Goal: Information Seeking & Learning: Learn about a topic

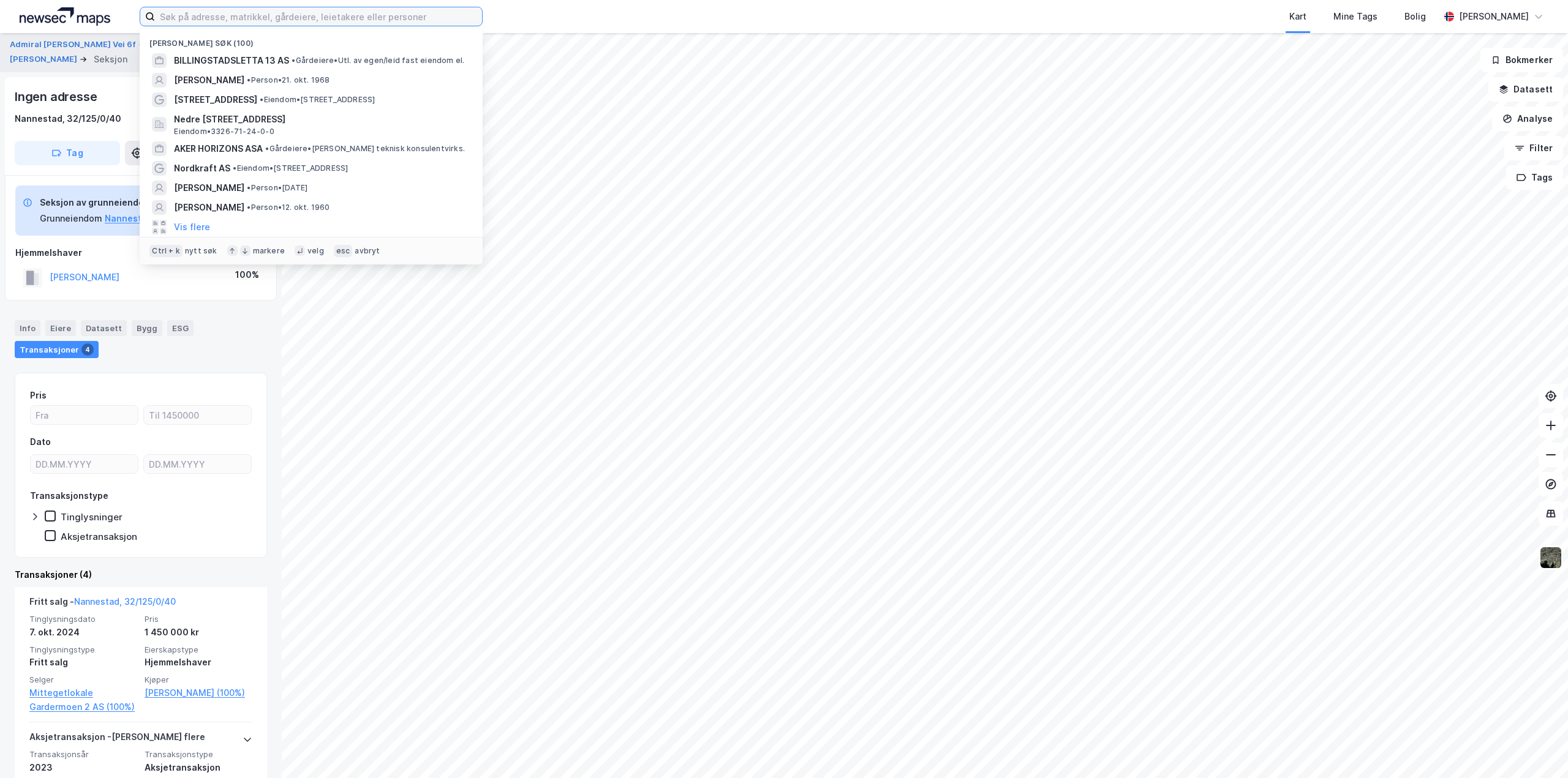
click at [207, 12] on input at bounding box center [318, 16] width 327 height 19
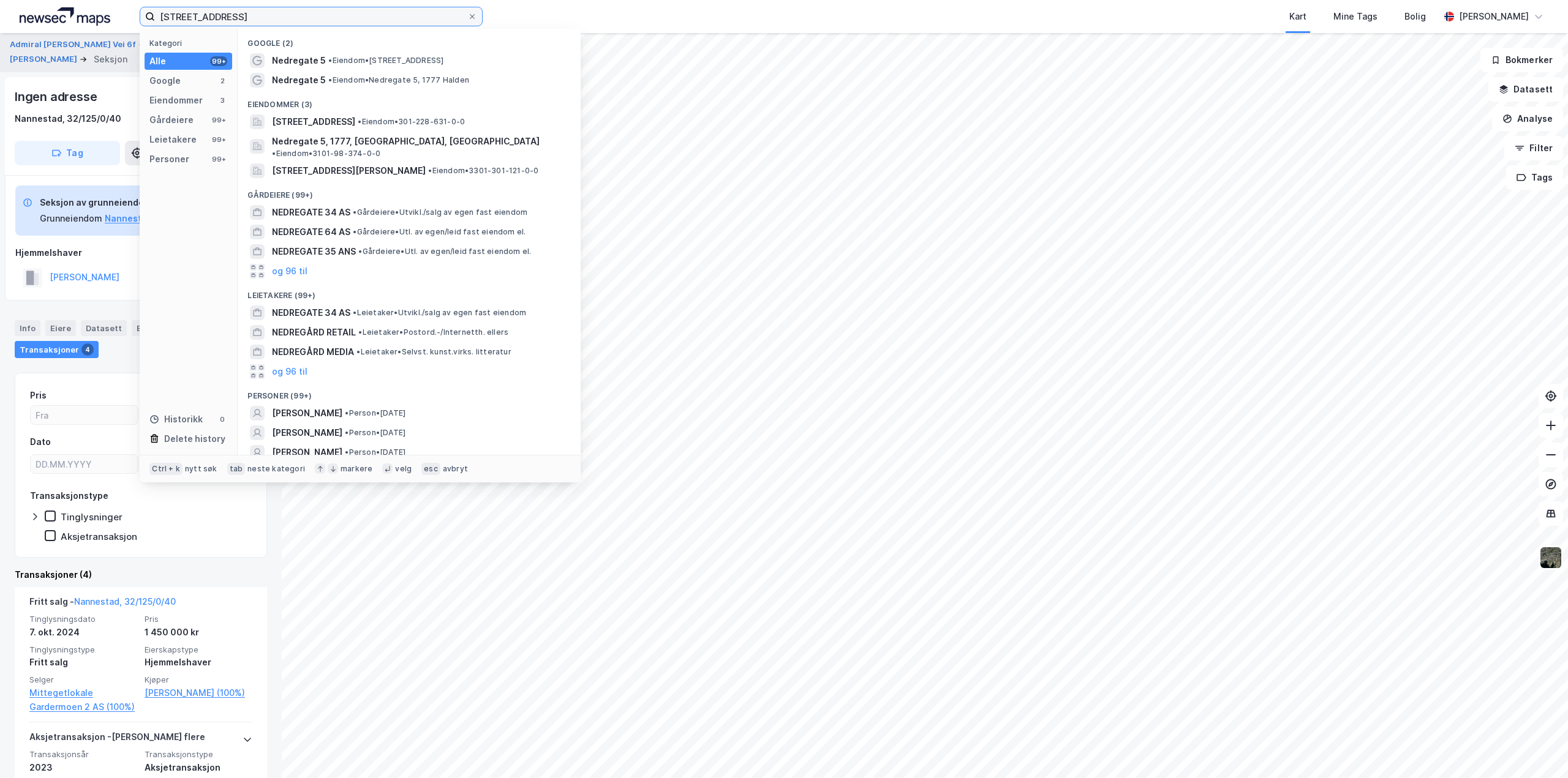
type input "[STREET_ADDRESS]"
click at [290, 118] on span "[STREET_ADDRESS]" at bounding box center [313, 122] width 83 height 15
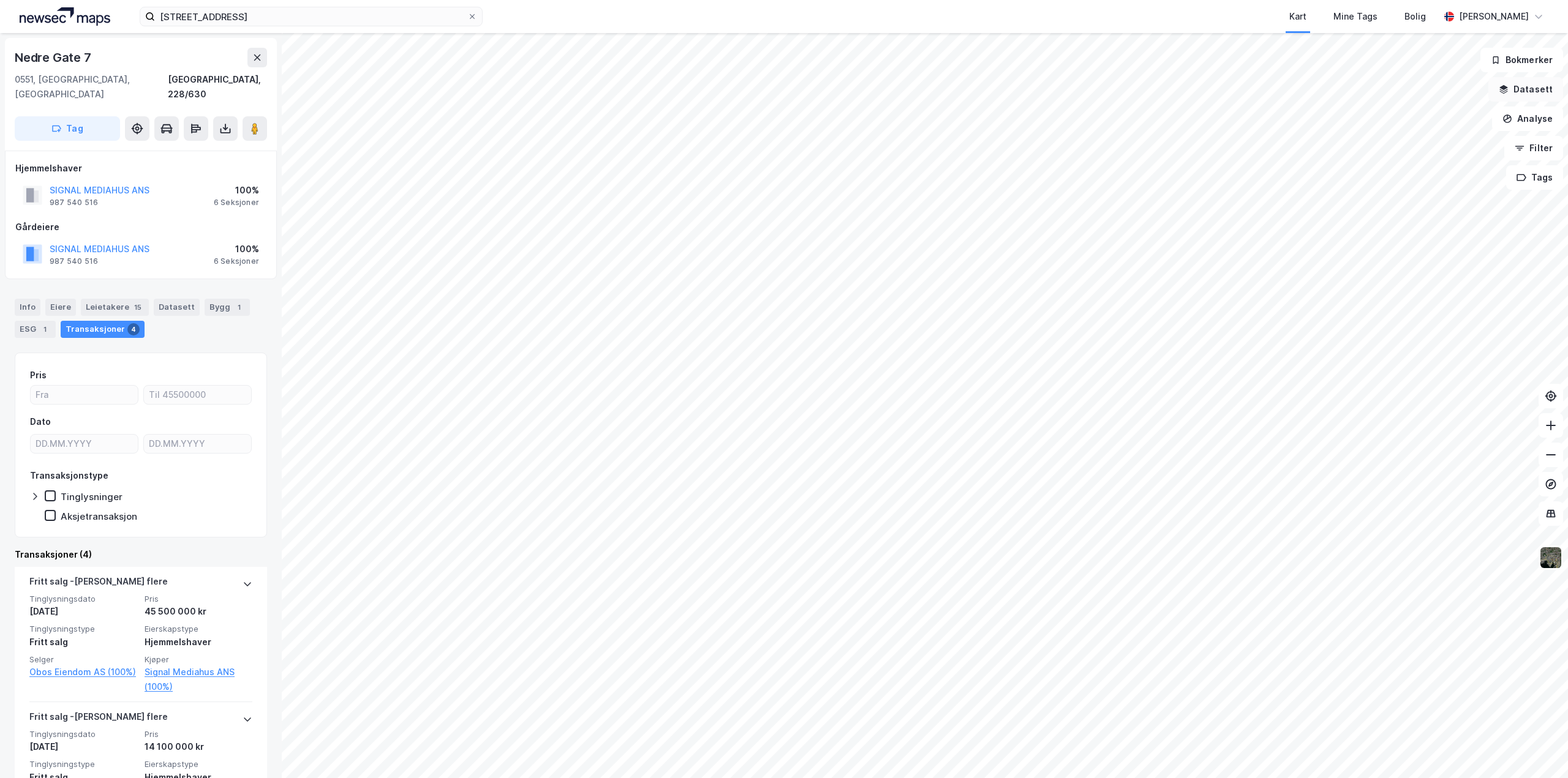
click at [1518, 90] on button "Datasett" at bounding box center [1524, 89] width 74 height 25
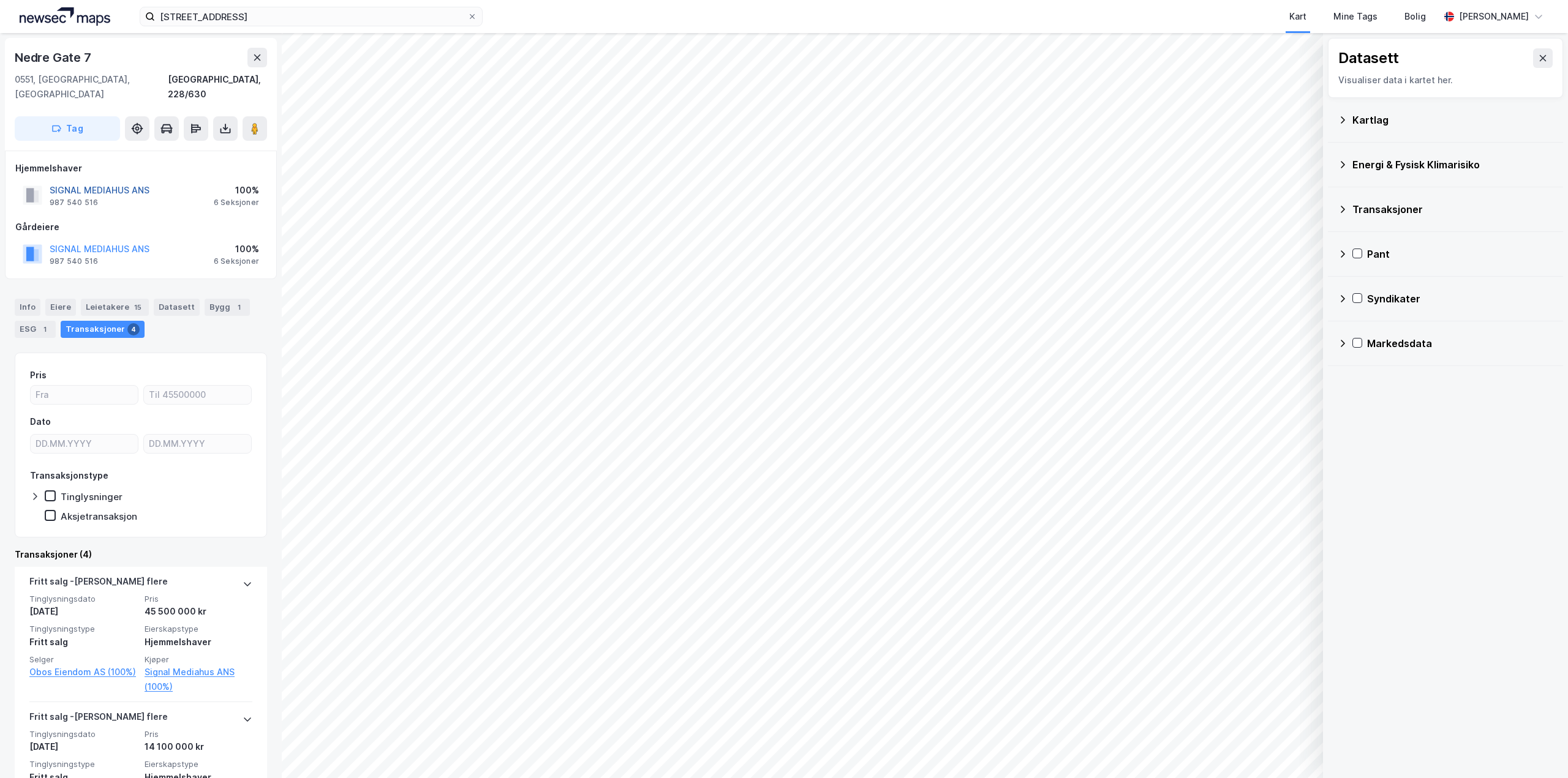
click at [0, 0] on button "SIGNAL MEDIAHUS ANS" at bounding box center [0, 0] width 0 height 0
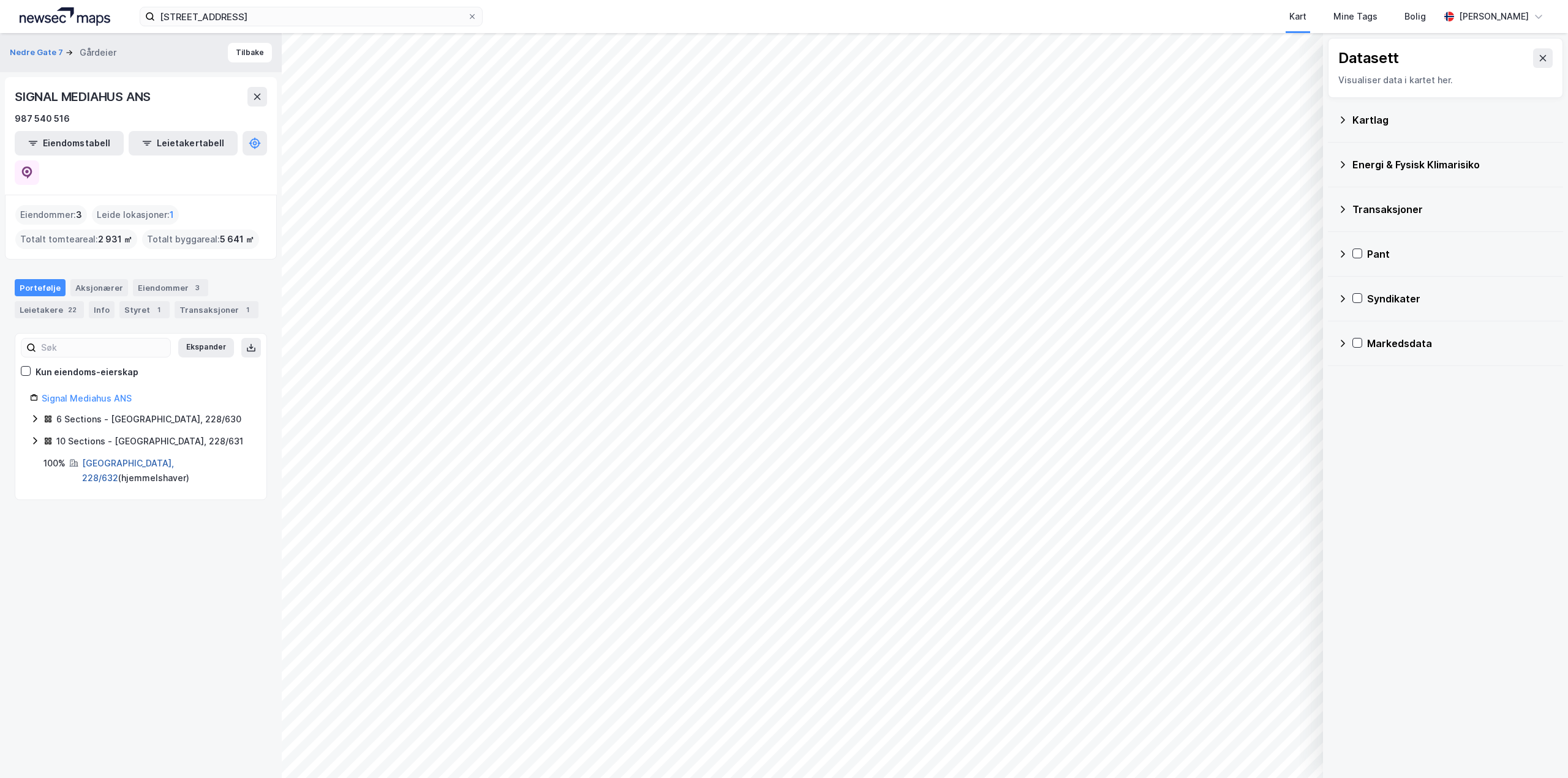
click at [119, 458] on link "[GEOGRAPHIC_DATA], 228/632" at bounding box center [128, 470] width 92 height 25
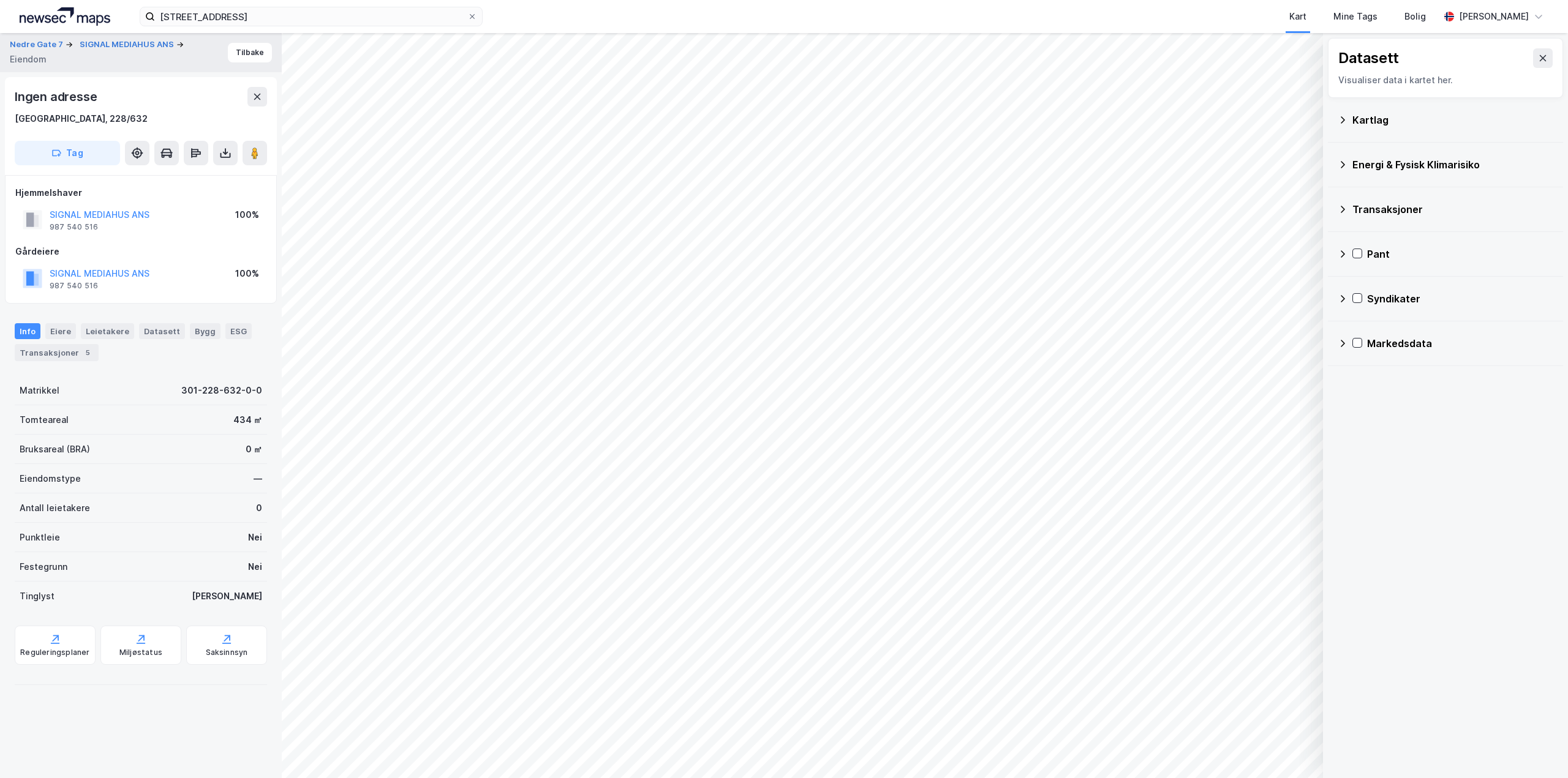
click at [302, 778] on html "nedregate 5 Kart Mine Tags Bolig [PERSON_NAME] Datasett Visualiser data i karte…" at bounding box center [784, 389] width 1568 height 778
click at [598, 778] on html "nedregate 5 Kart Mine Tags Bolig [PERSON_NAME] Datasett Visualiser data i karte…" at bounding box center [784, 389] width 1568 height 778
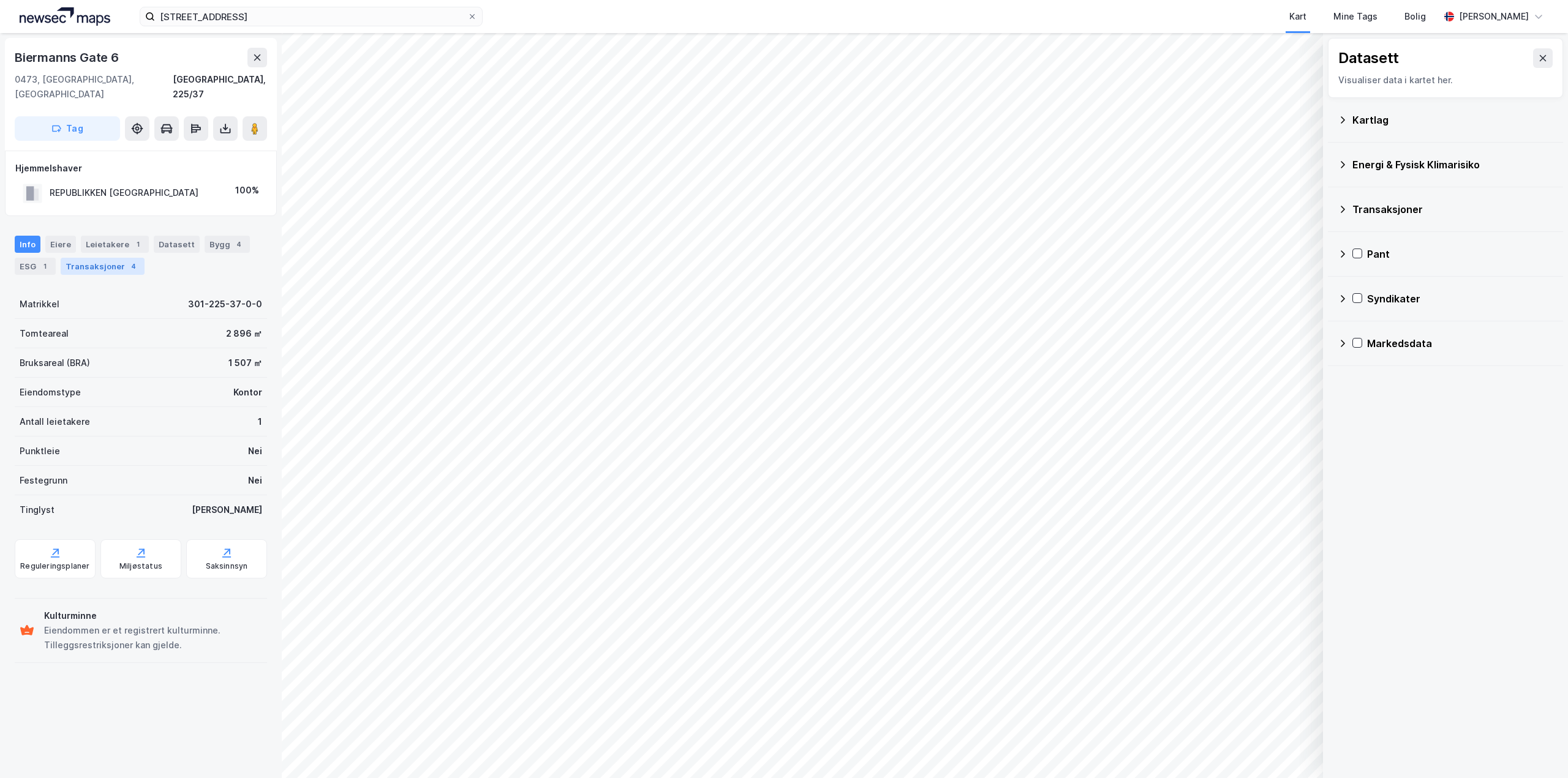
click at [90, 258] on div "Transaksjoner 4" at bounding box center [102, 266] width 84 height 17
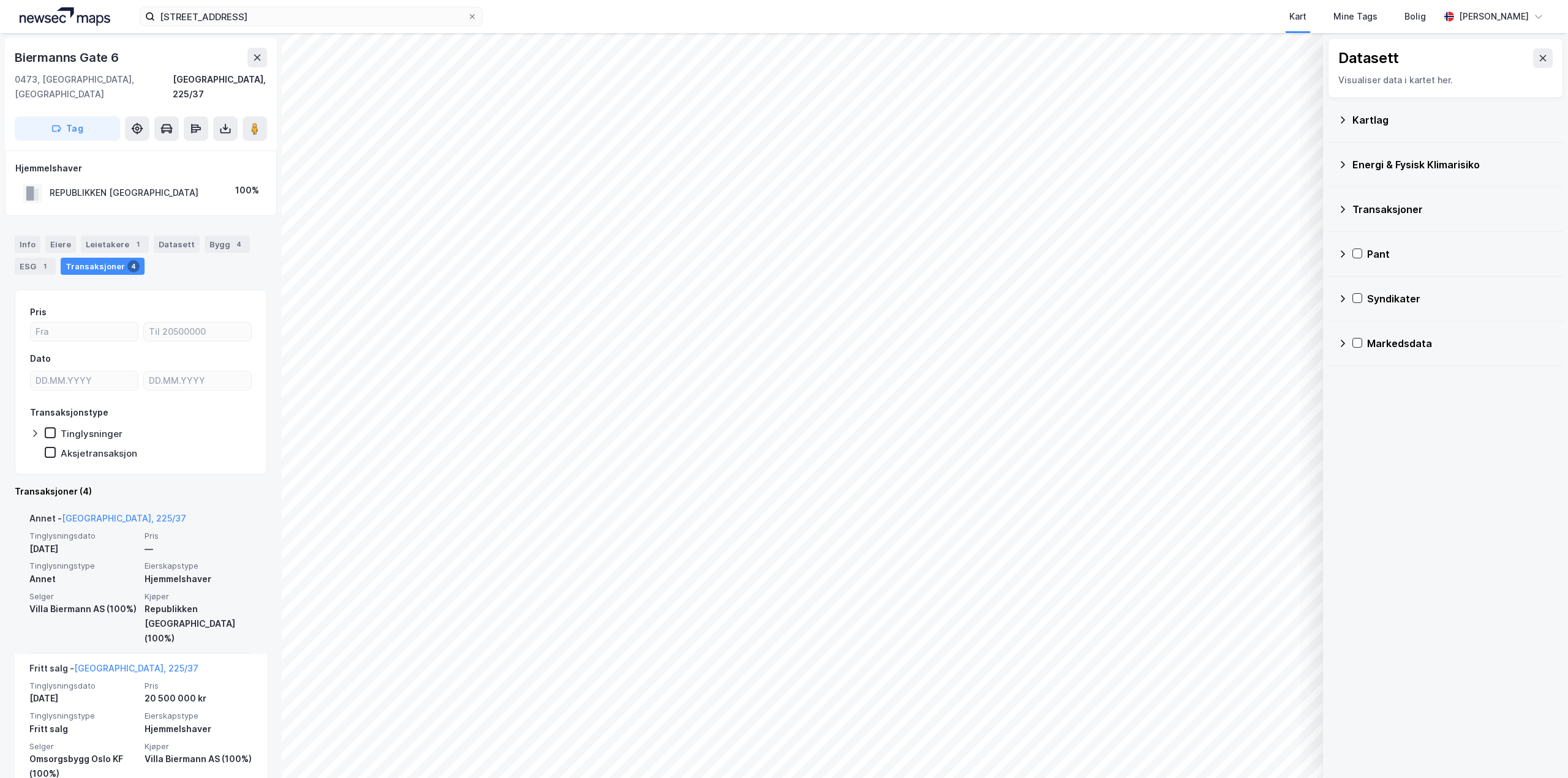
click at [69, 602] on div "Villa Biermann AS (100%)" at bounding box center [83, 609] width 108 height 15
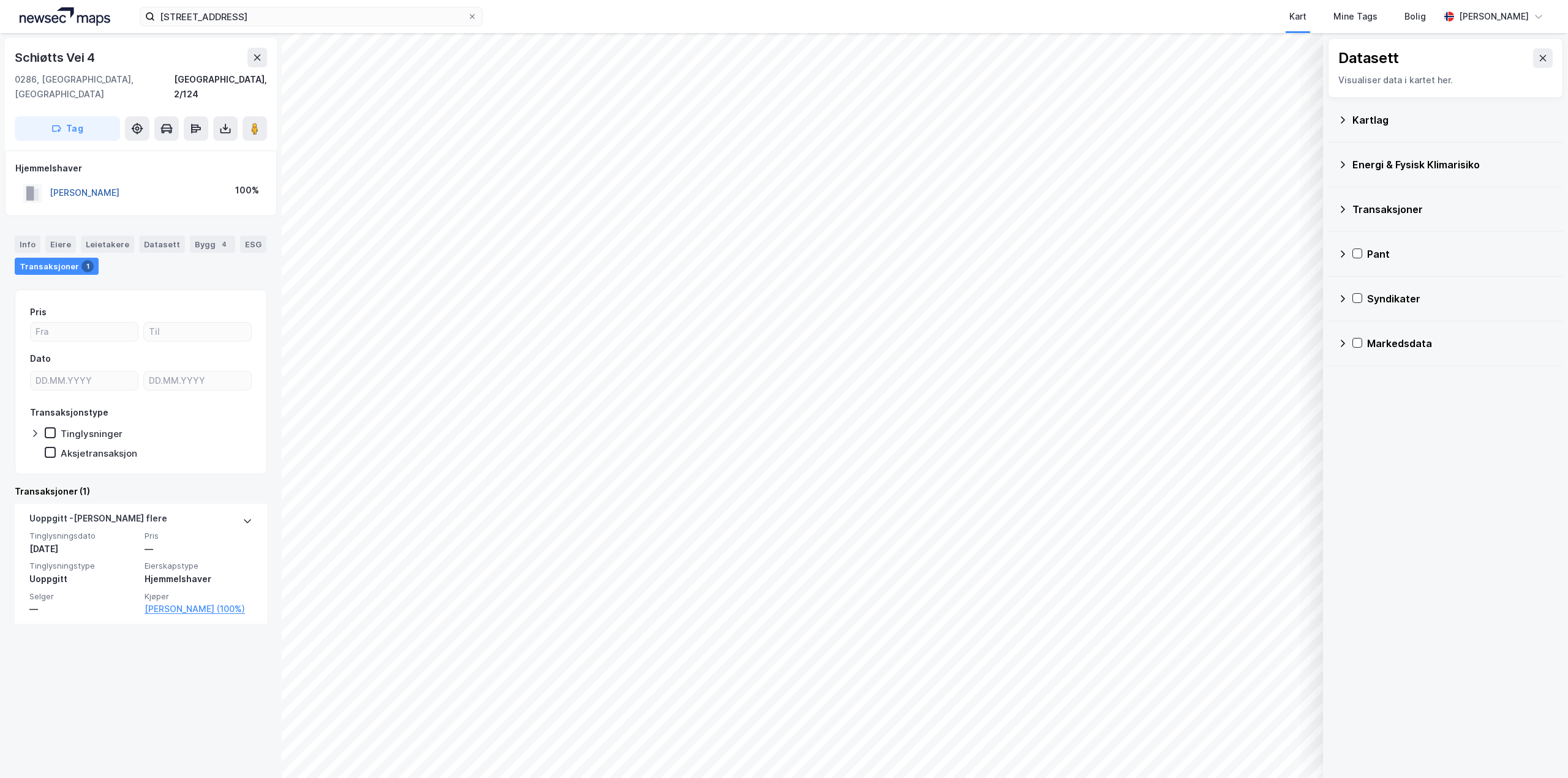
click at [0, 0] on button "[PERSON_NAME]" at bounding box center [0, 0] width 0 height 0
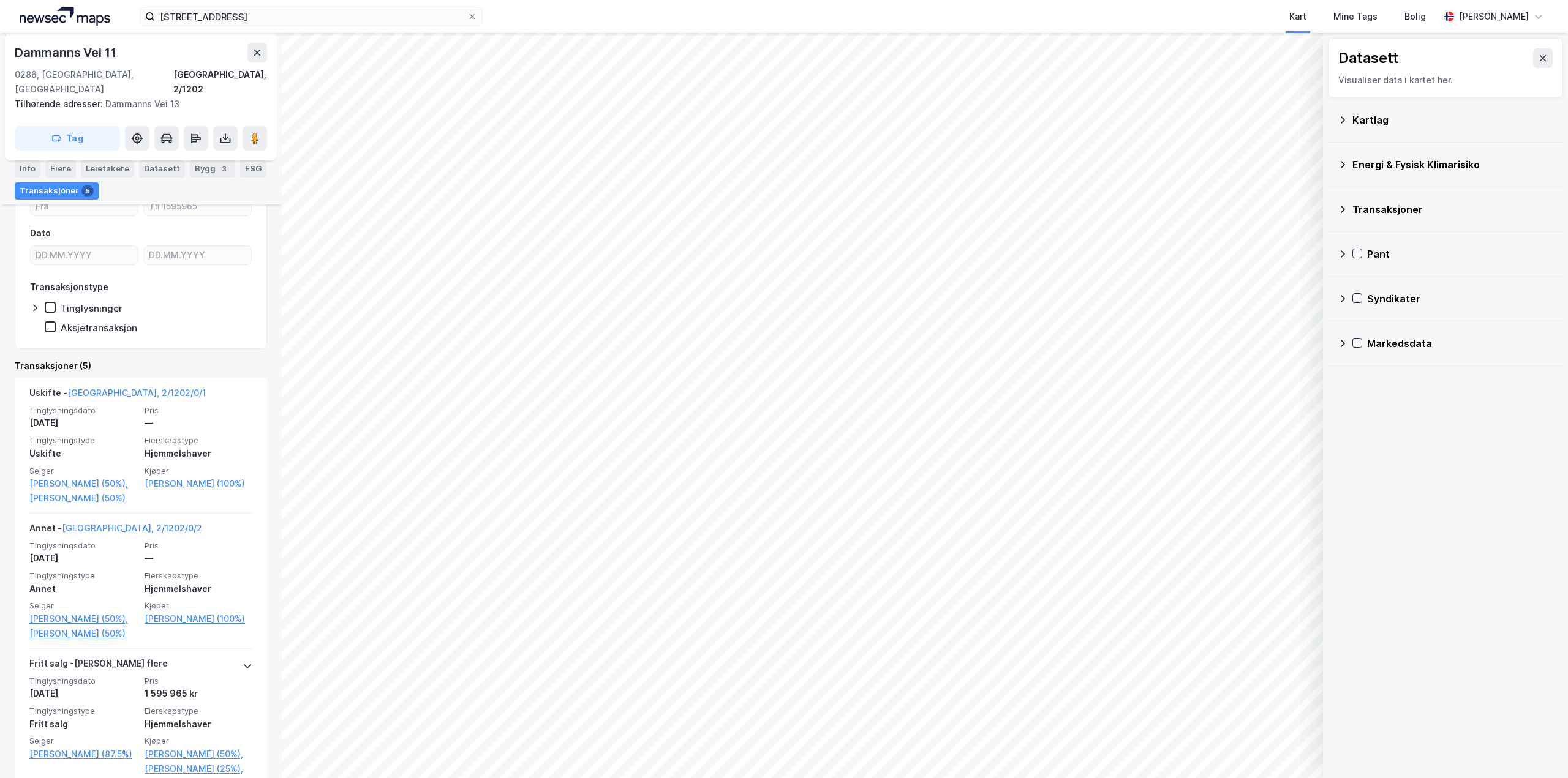
scroll to position [183, 0]
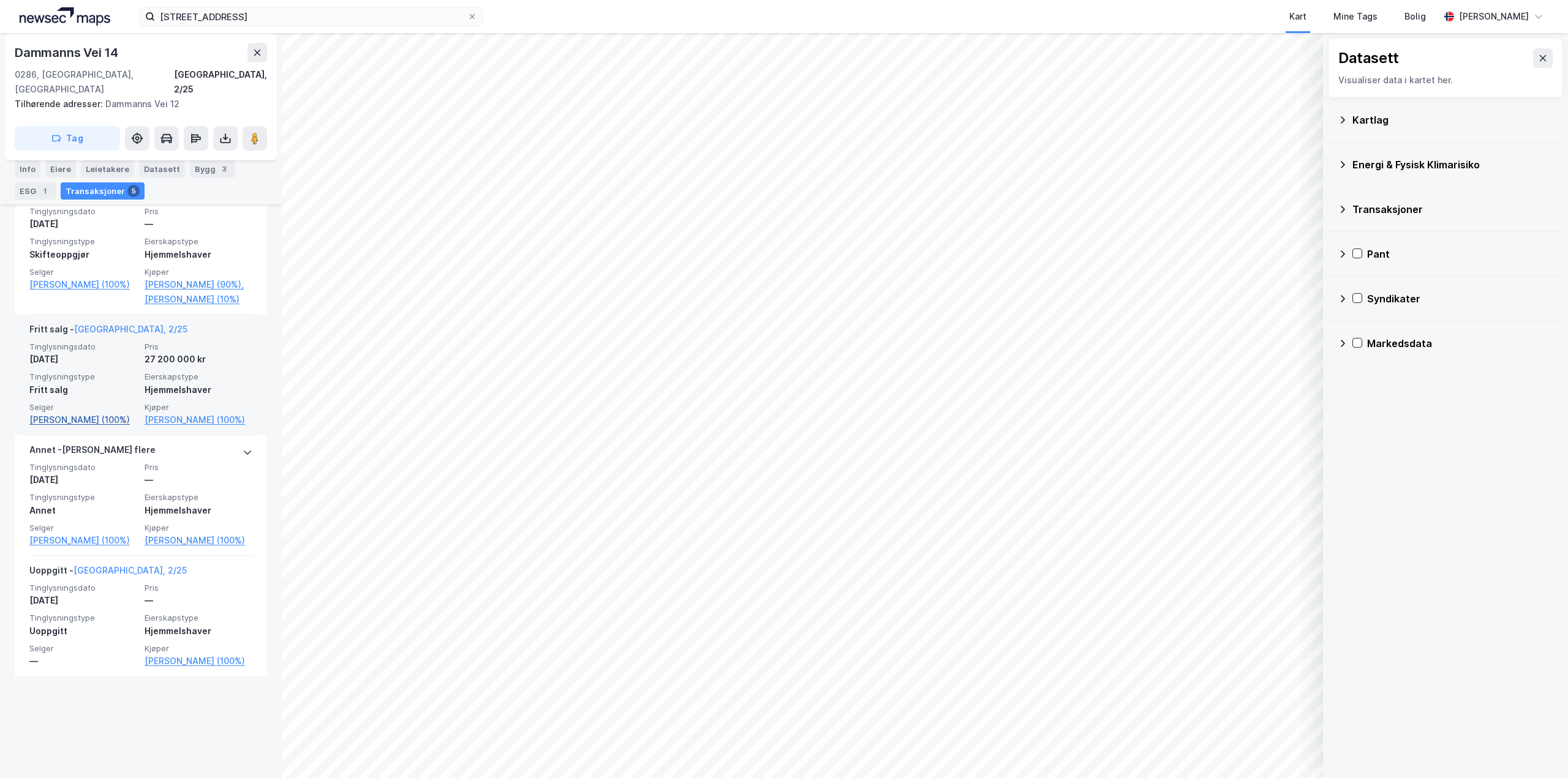
scroll to position [475, 0]
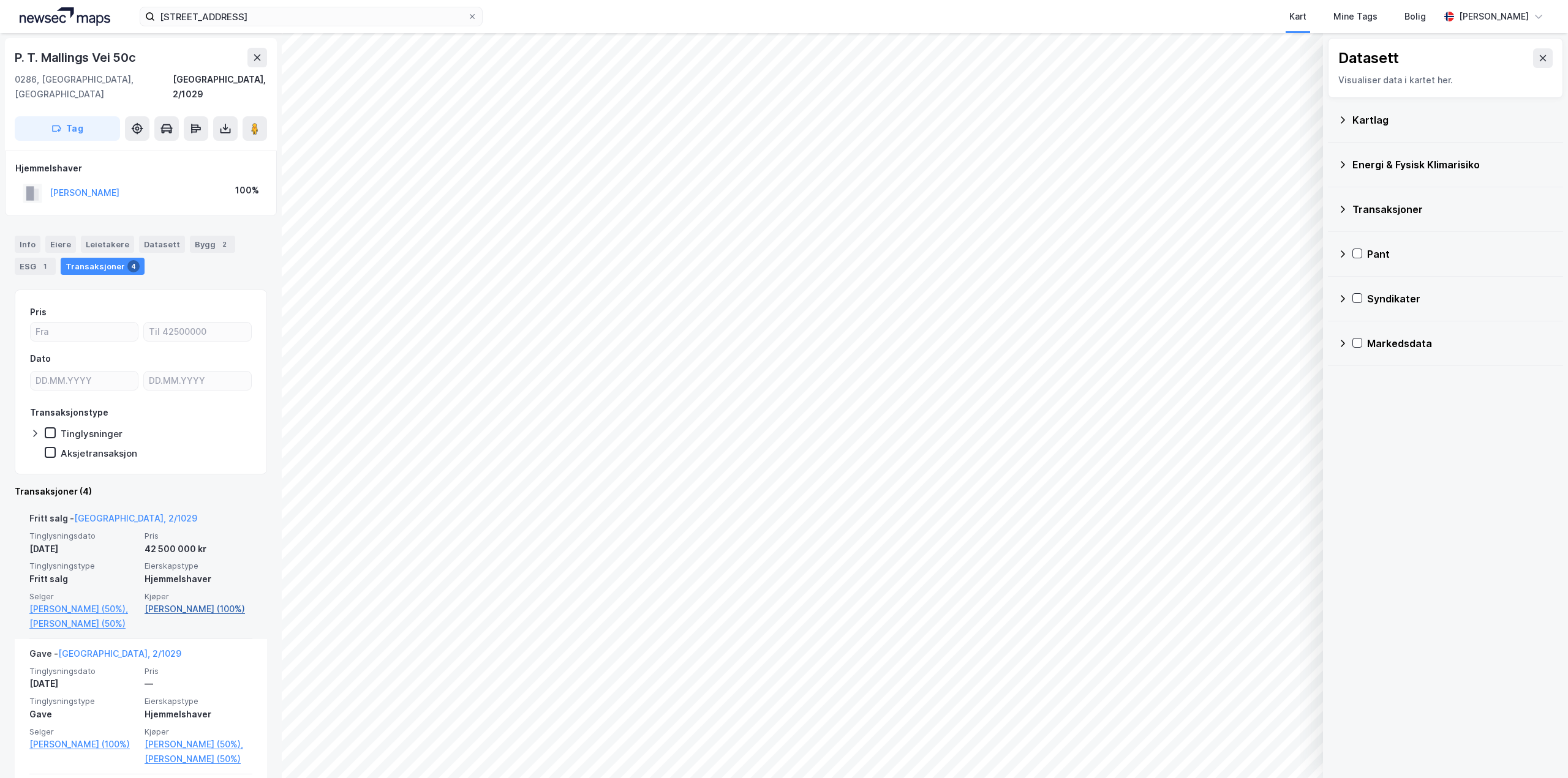
click at [179, 602] on link "[PERSON_NAME] (100%)" at bounding box center [198, 609] width 108 height 15
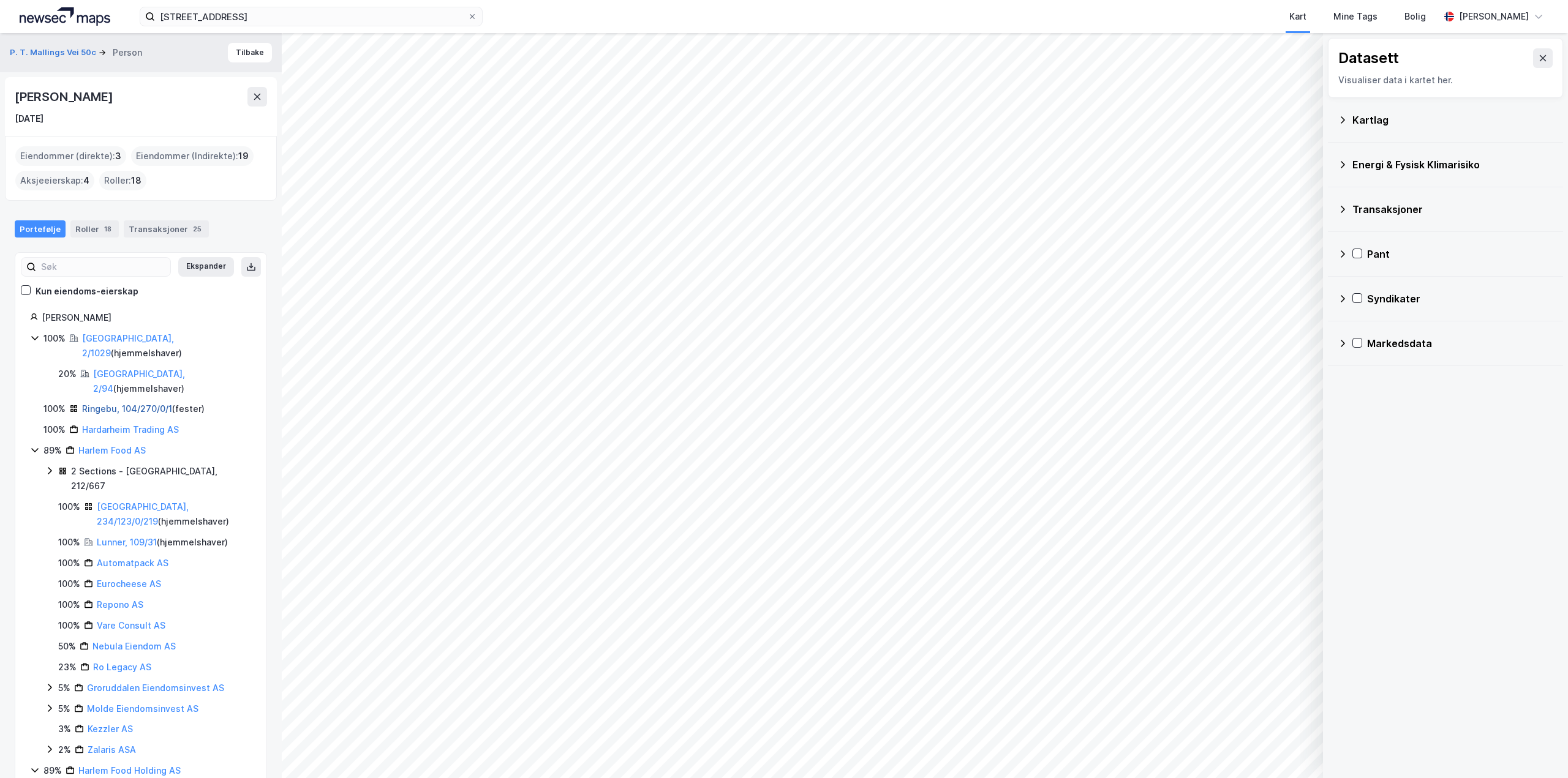
click at [126, 403] on link "Ringebu, 104/270/0/1" at bounding box center [127, 408] width 90 height 11
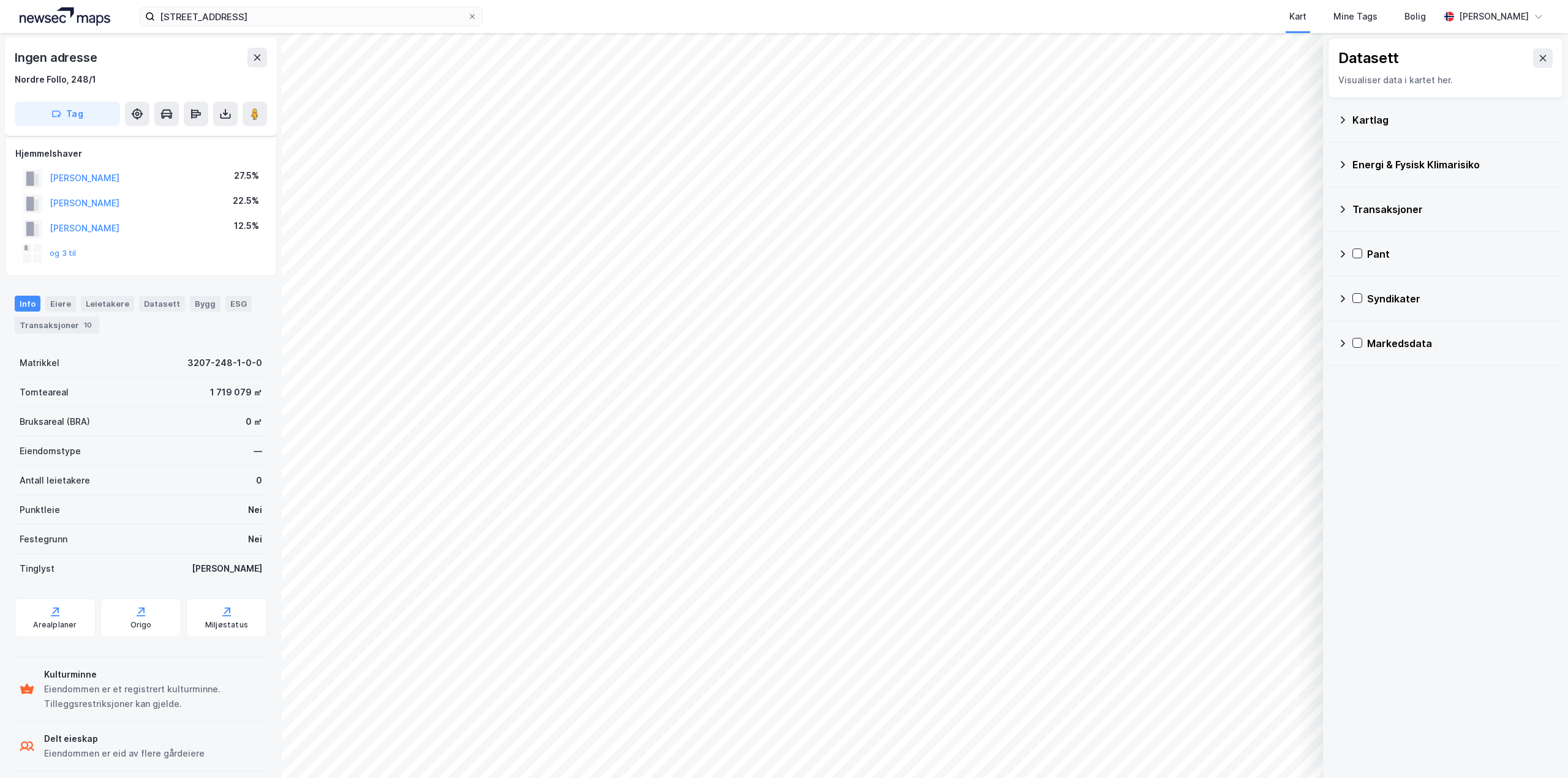
scroll to position [13, 0]
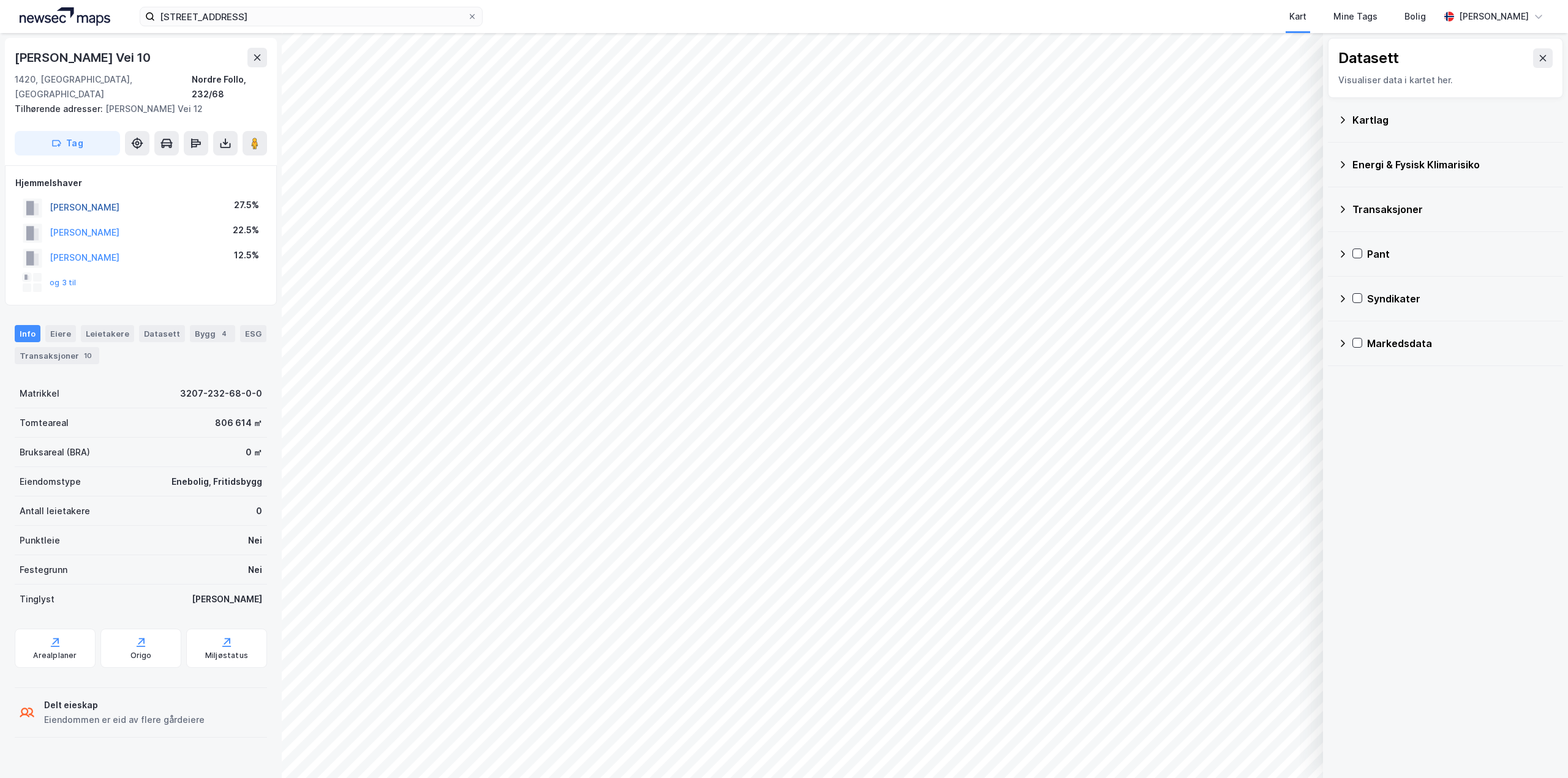
click at [0, 0] on button "[PERSON_NAME]" at bounding box center [0, 0] width 0 height 0
click at [0, 0] on button "og 3 til" at bounding box center [0, 0] width 0 height 0
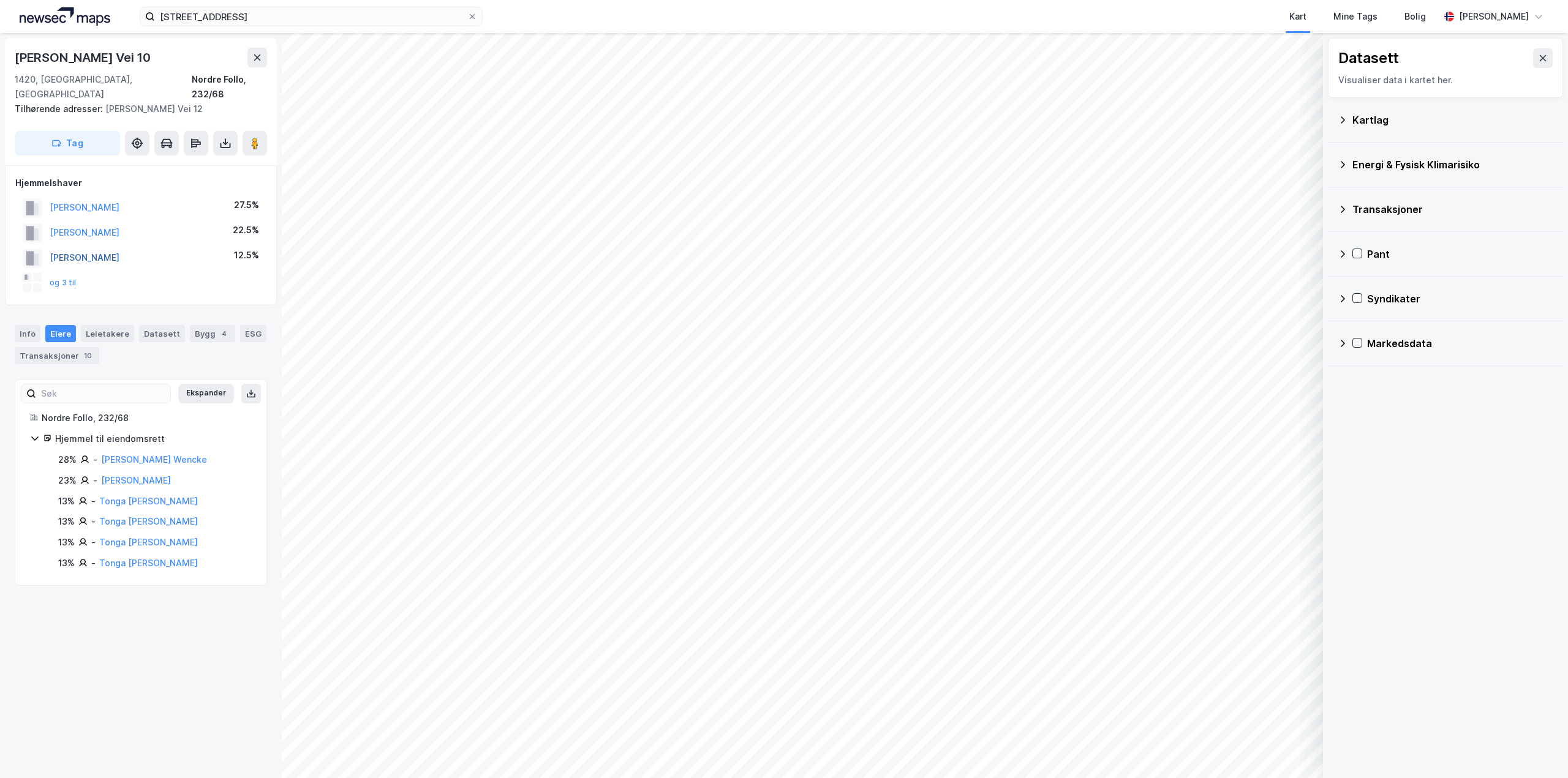
click at [0, 0] on button "[PERSON_NAME]" at bounding box center [0, 0] width 0 height 0
click at [916, 0] on html "nedregate 5 Kart Mine Tags Bolig [PERSON_NAME] Datasett Visualiser data i karte…" at bounding box center [784, 389] width 1568 height 778
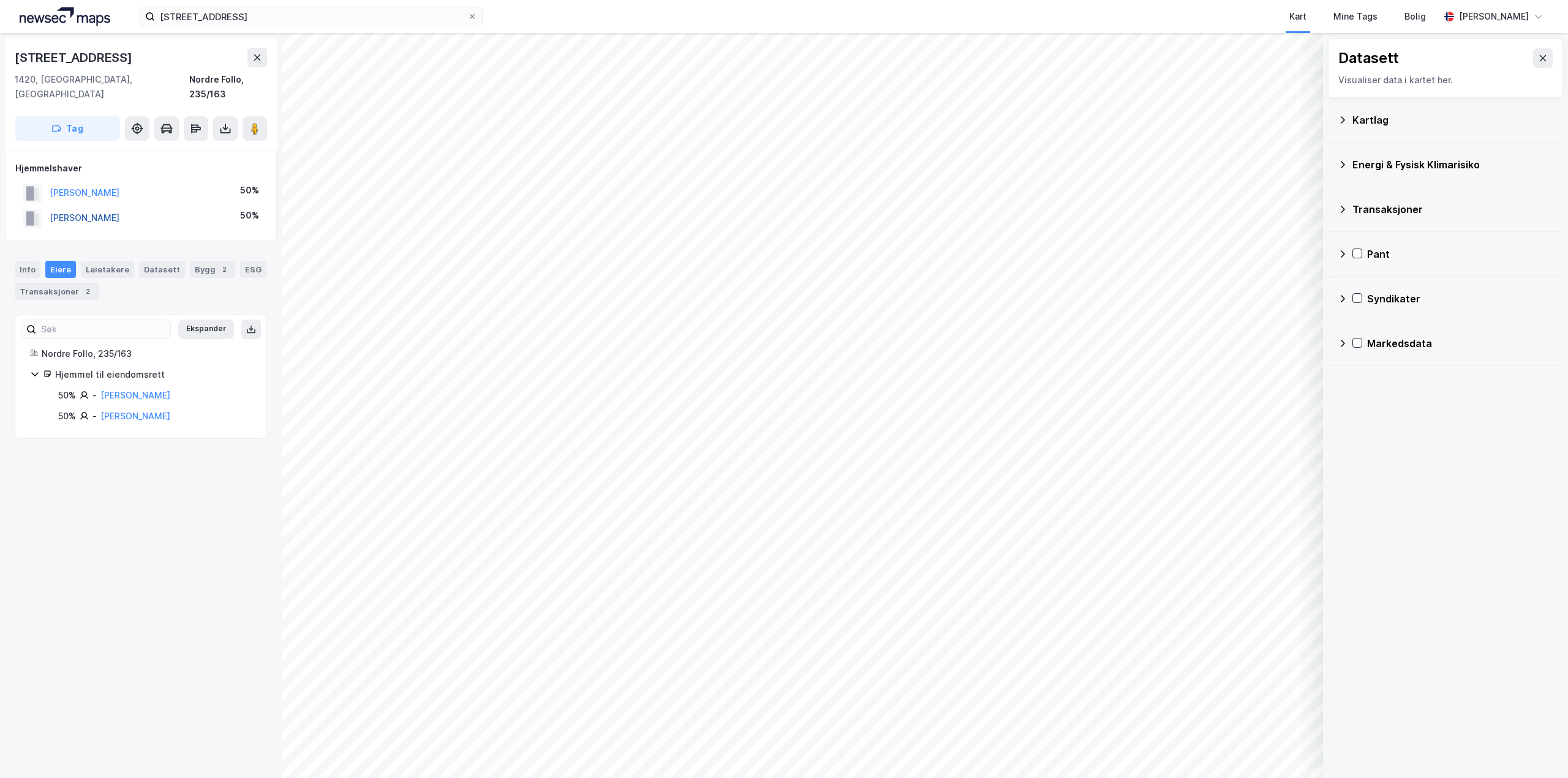
click at [0, 0] on button "[PERSON_NAME]" at bounding box center [0, 0] width 0 height 0
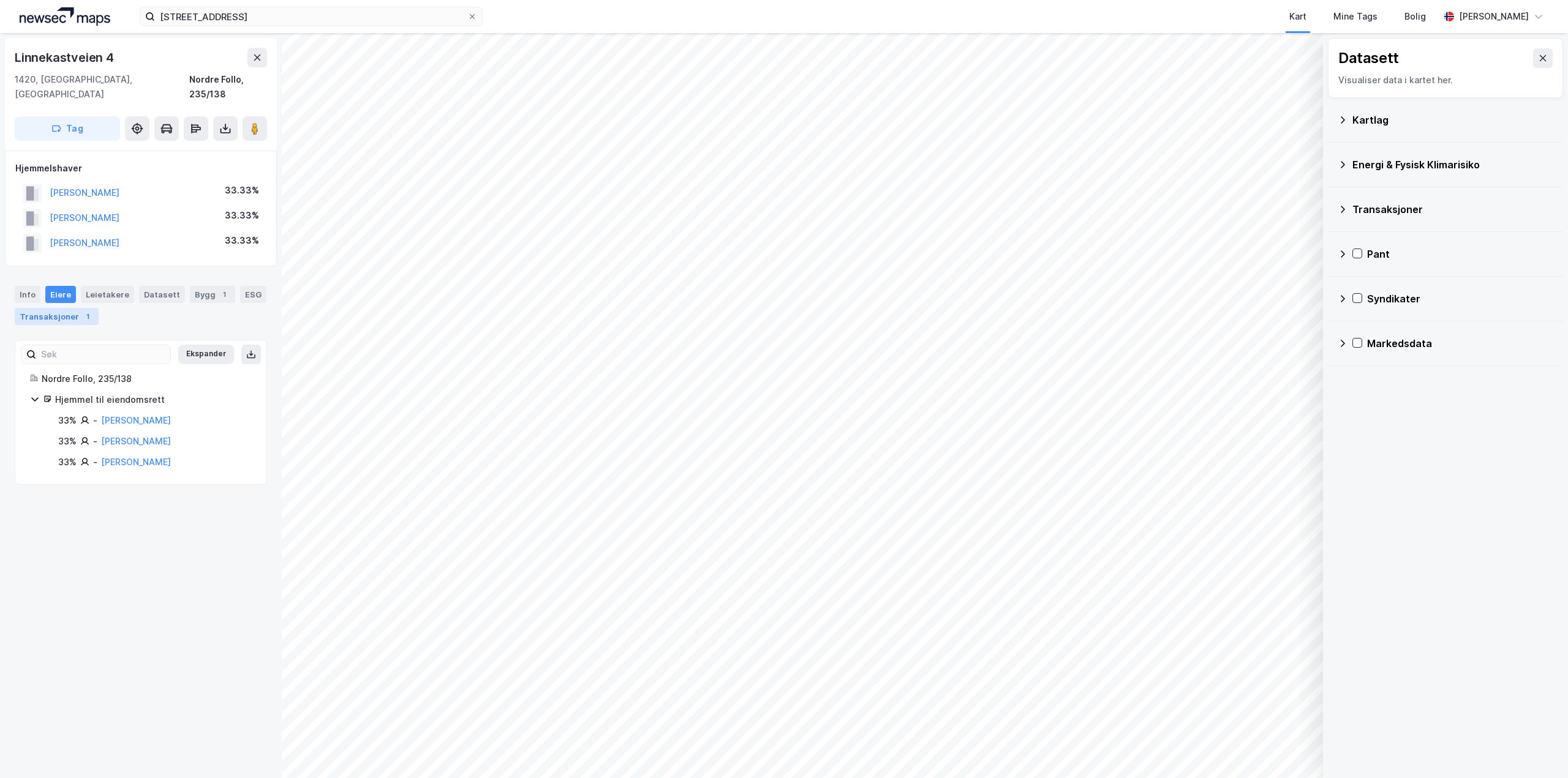
click at [66, 314] on div "Transaksjoner 1" at bounding box center [56, 316] width 84 height 17
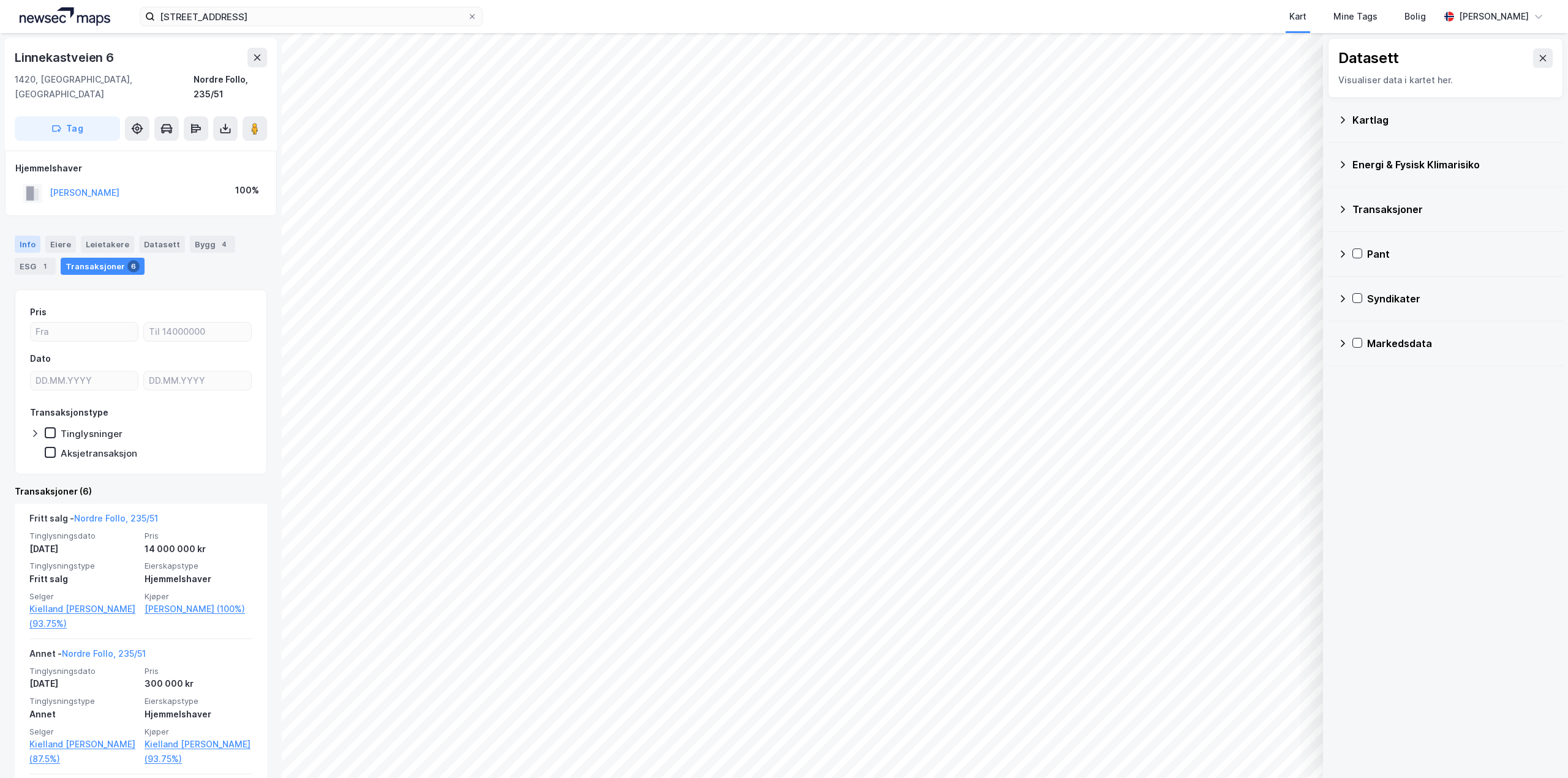
click at [25, 236] on div "Info" at bounding box center [28, 244] width 26 height 17
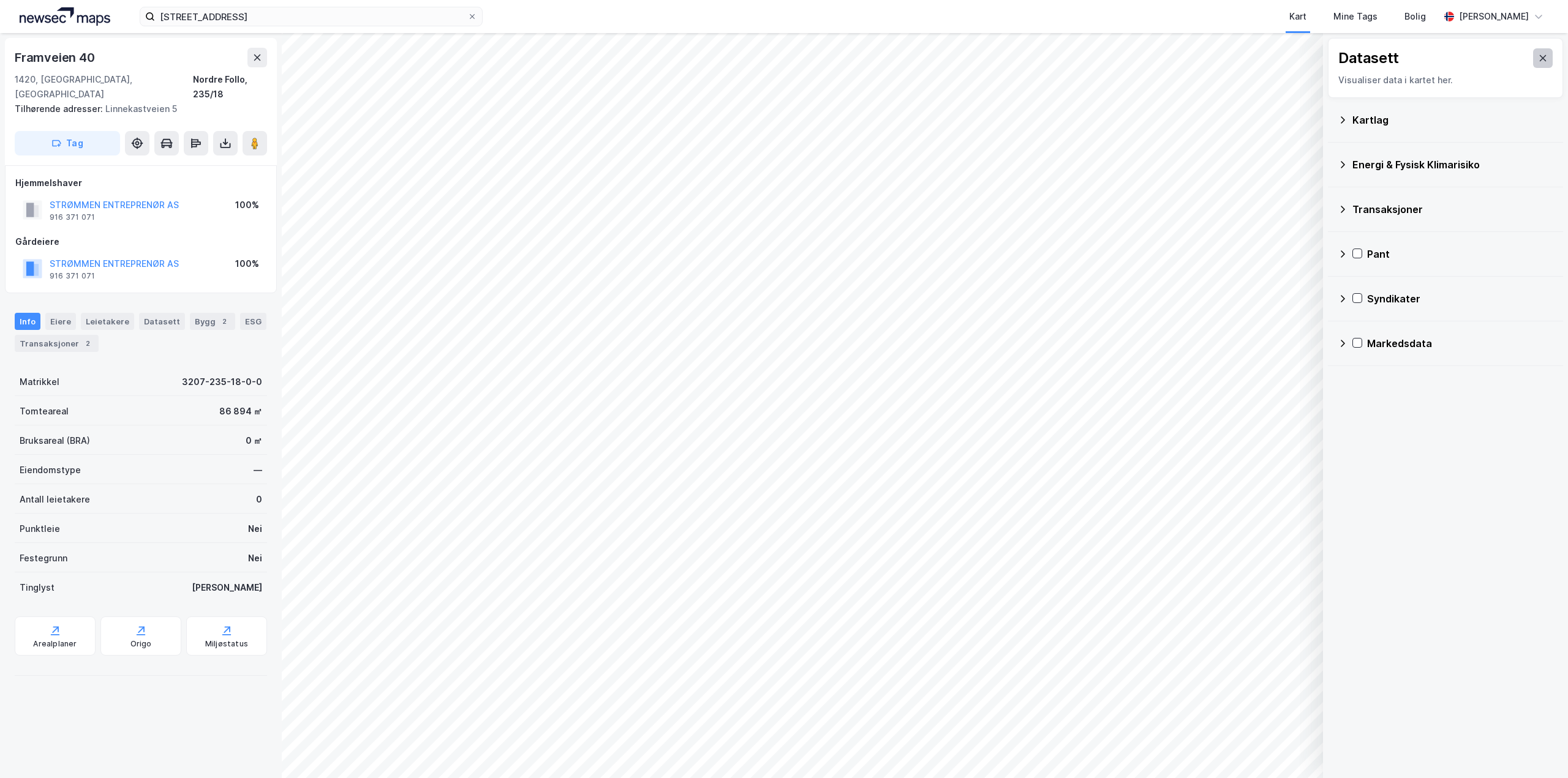
click at [1540, 66] on button at bounding box center [1542, 58] width 20 height 20
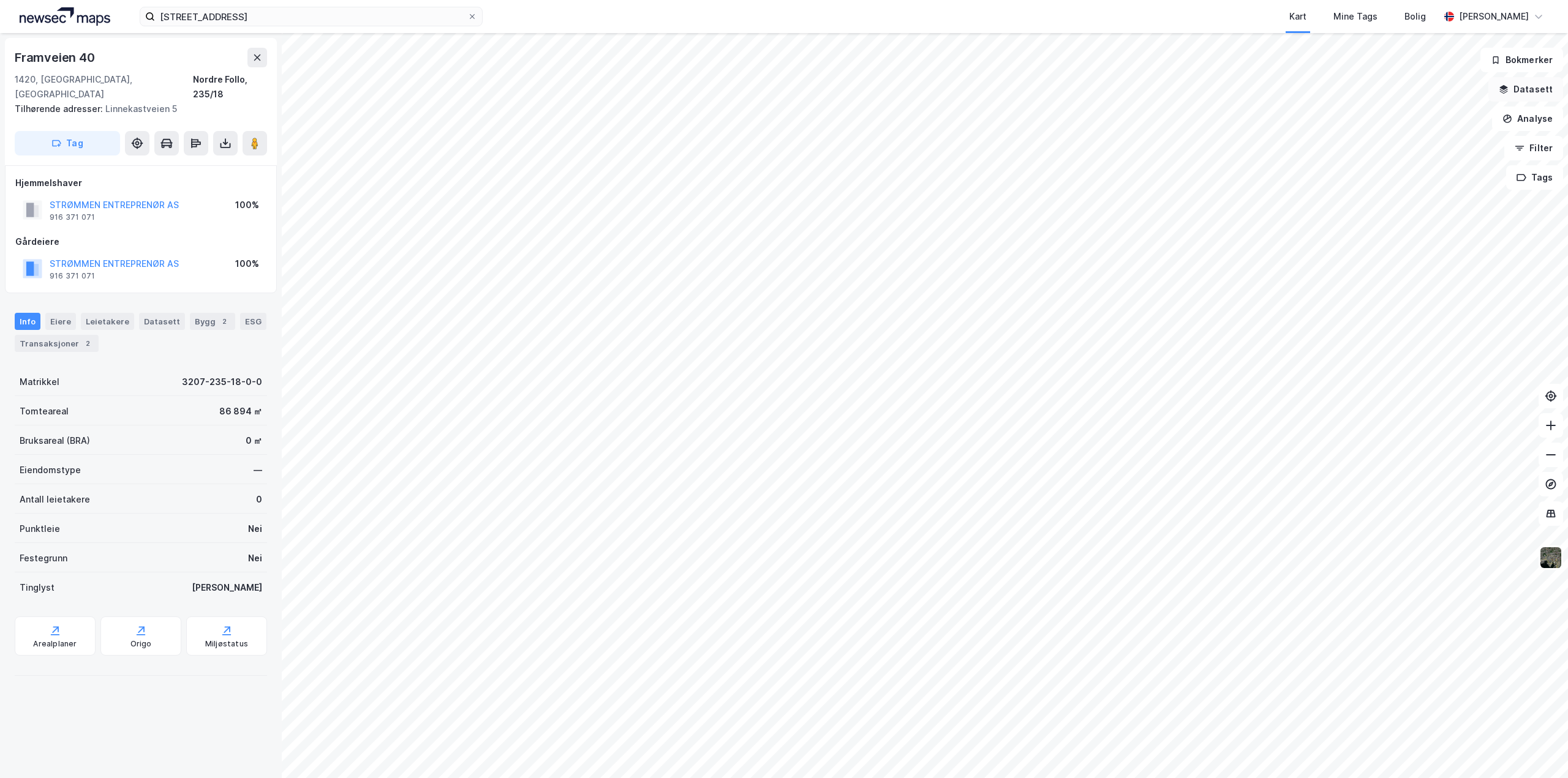
click at [1509, 90] on icon "button" at bounding box center [1504, 89] width 10 height 10
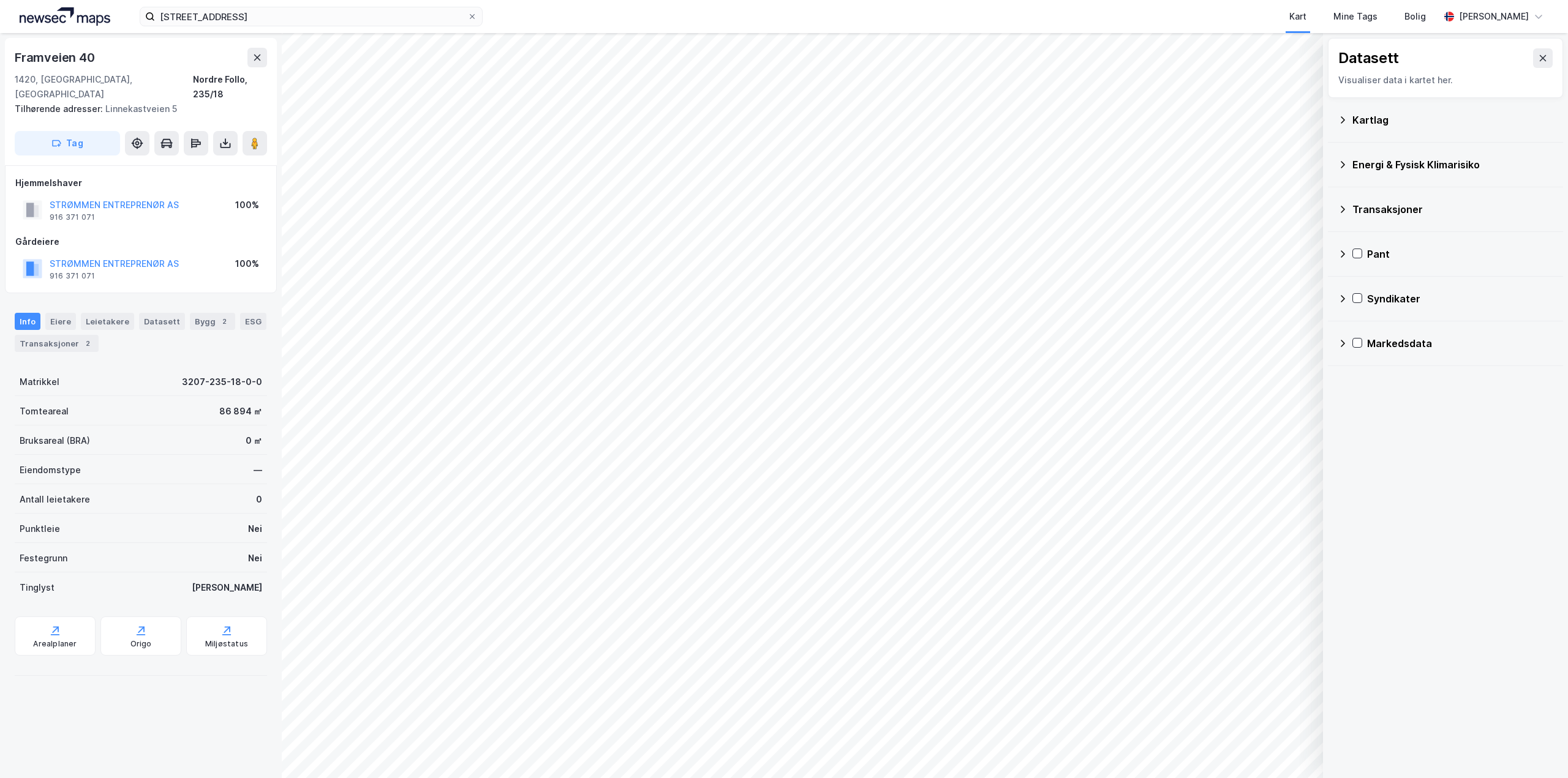
click at [1351, 256] on div "Pant" at bounding box center [1444, 255] width 215 height 30
click at [1357, 254] on icon at bounding box center [1357, 253] width 9 height 9
